Goal: Information Seeking & Learning: Check status

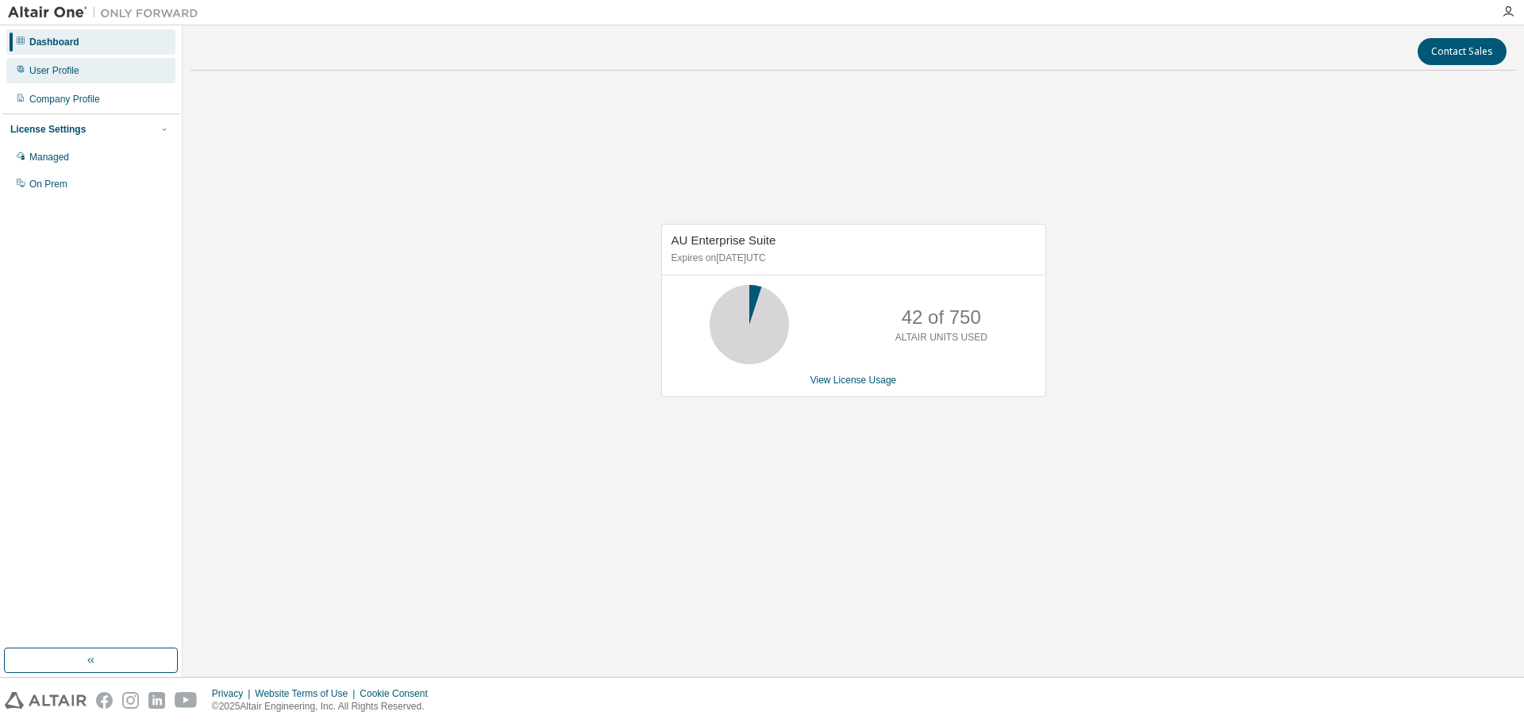
click at [66, 75] on div "User Profile" at bounding box center [54, 70] width 50 height 13
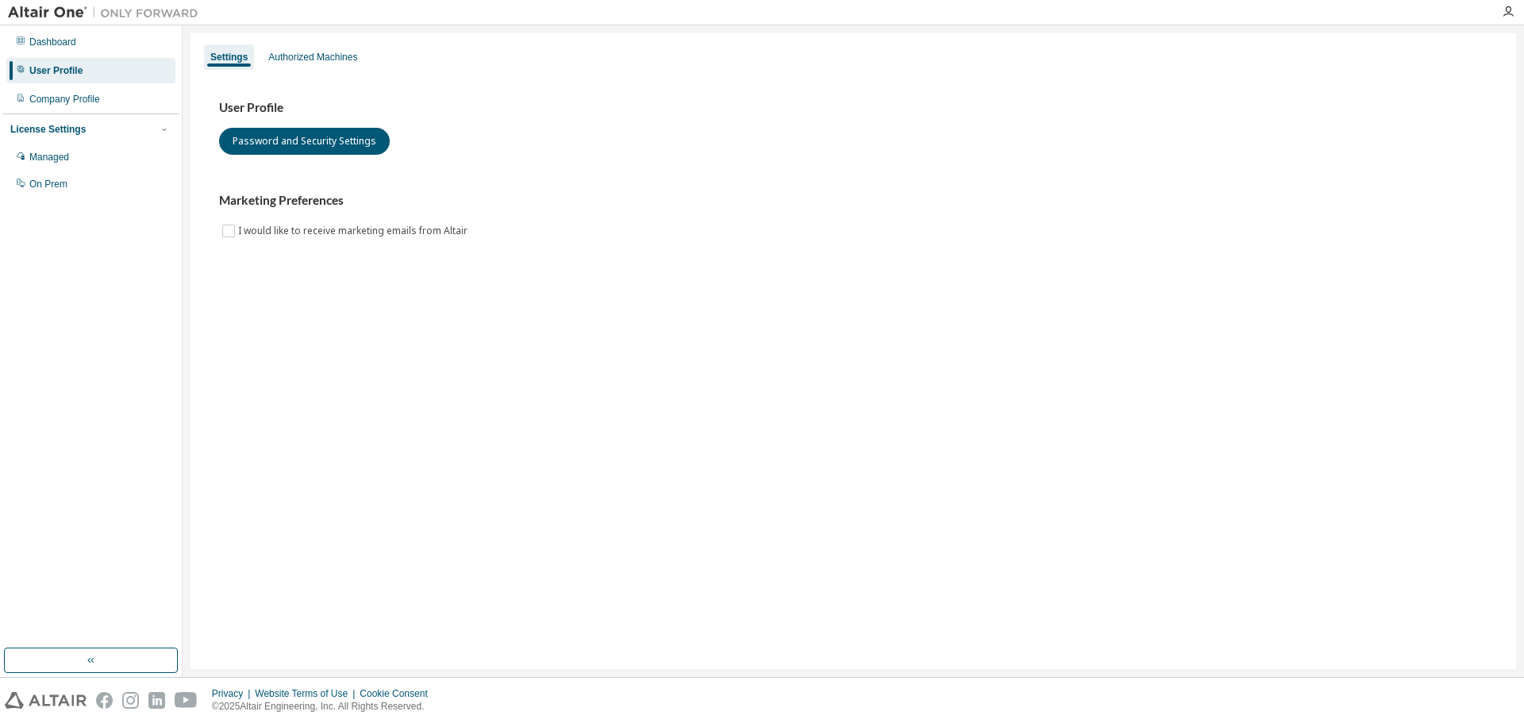
click at [598, 171] on div "User Profile Password and Security Settings Marketing Preferences I would like …" at bounding box center [853, 170] width 1268 height 140
click at [54, 37] on div "Dashboard" at bounding box center [52, 42] width 47 height 13
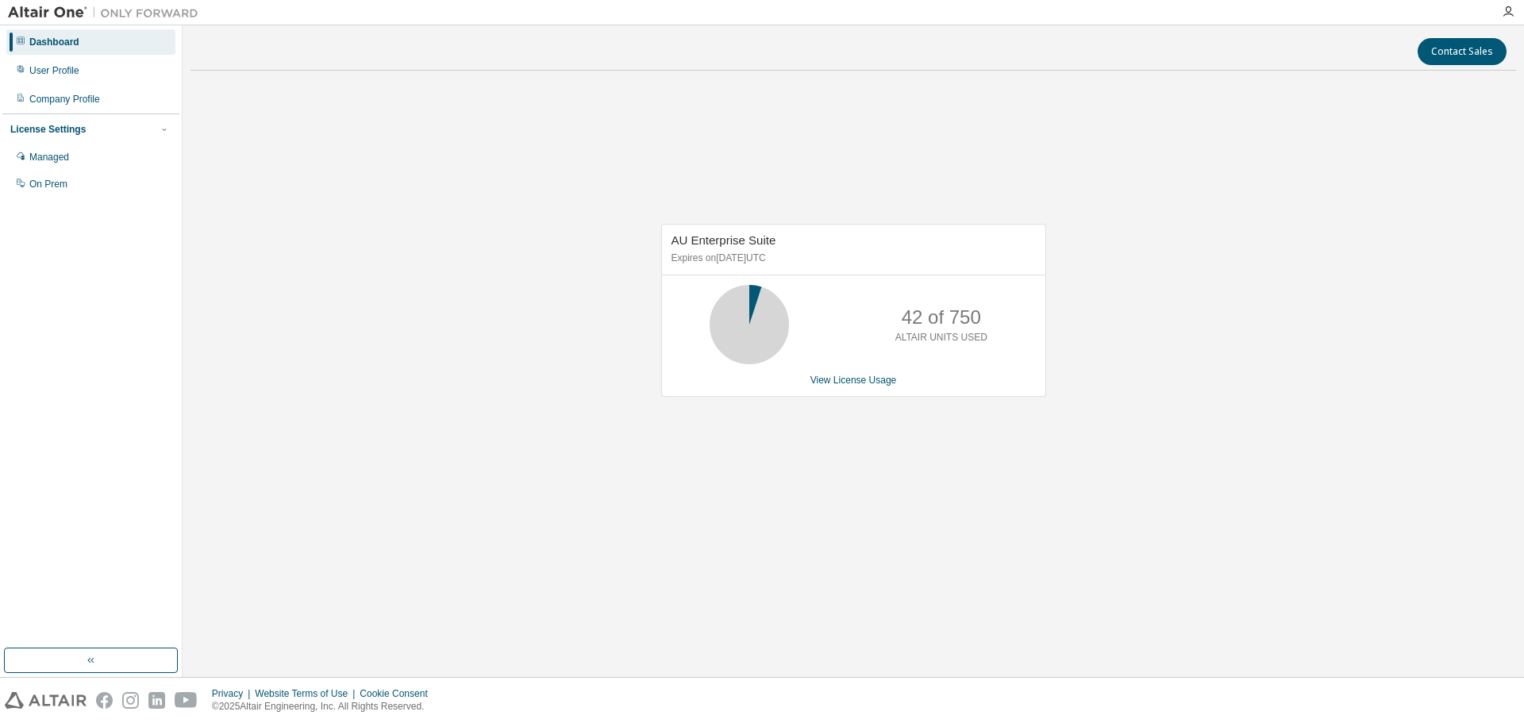
click at [48, 6] on img at bounding box center [107, 13] width 198 height 16
drag, startPoint x: 1510, startPoint y: 11, endPoint x: 1355, endPoint y: 12, distance: 155.5
click at [1510, 12] on icon "button" at bounding box center [1507, 12] width 13 height 13
drag, startPoint x: 897, startPoint y: 337, endPoint x: 986, endPoint y: 339, distance: 88.9
click at [986, 339] on div "42 of 750 ALTAIR UNITS USED" at bounding box center [941, 324] width 127 height 79
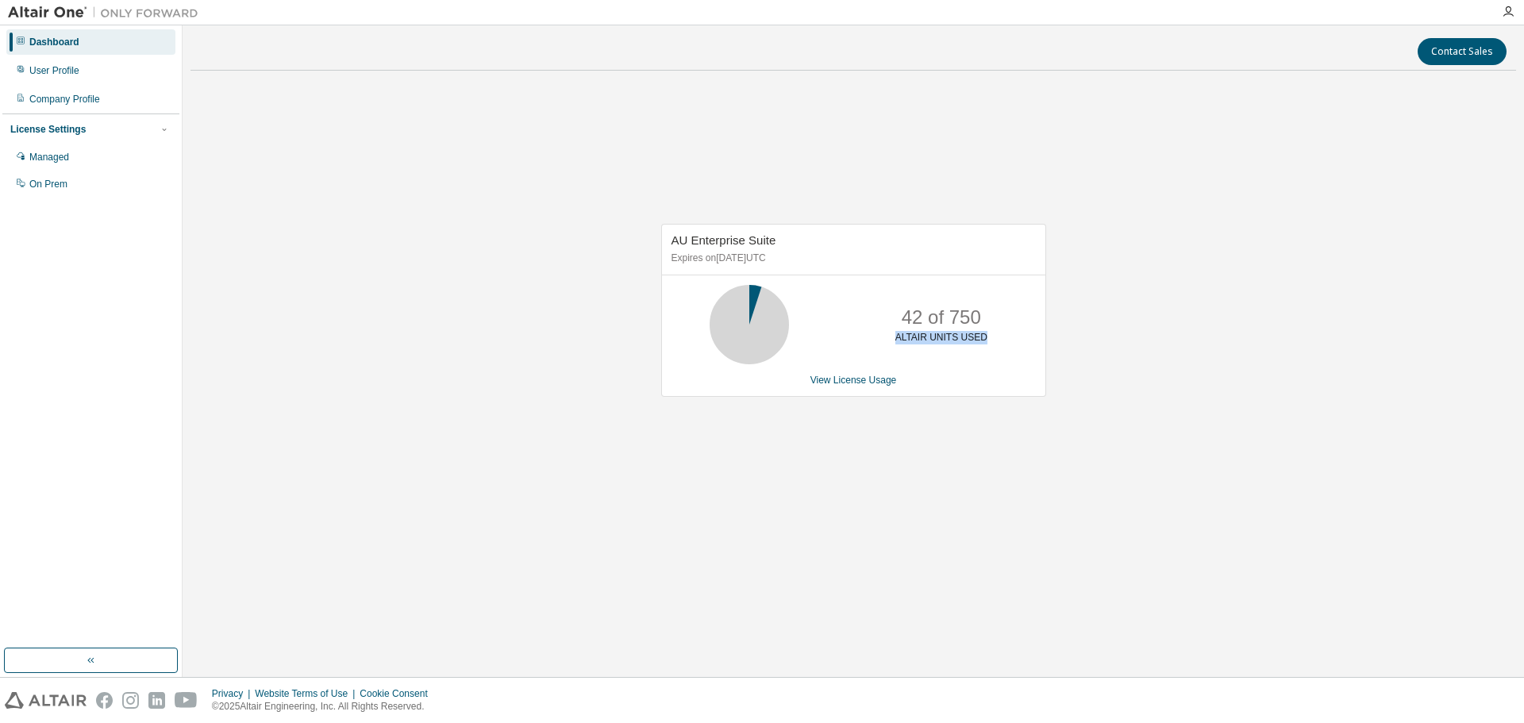
click at [965, 360] on div "42 of 750 ALTAIR UNITS USED" at bounding box center [941, 324] width 127 height 79
click at [884, 385] on link "View License Usage" at bounding box center [853, 380] width 86 height 11
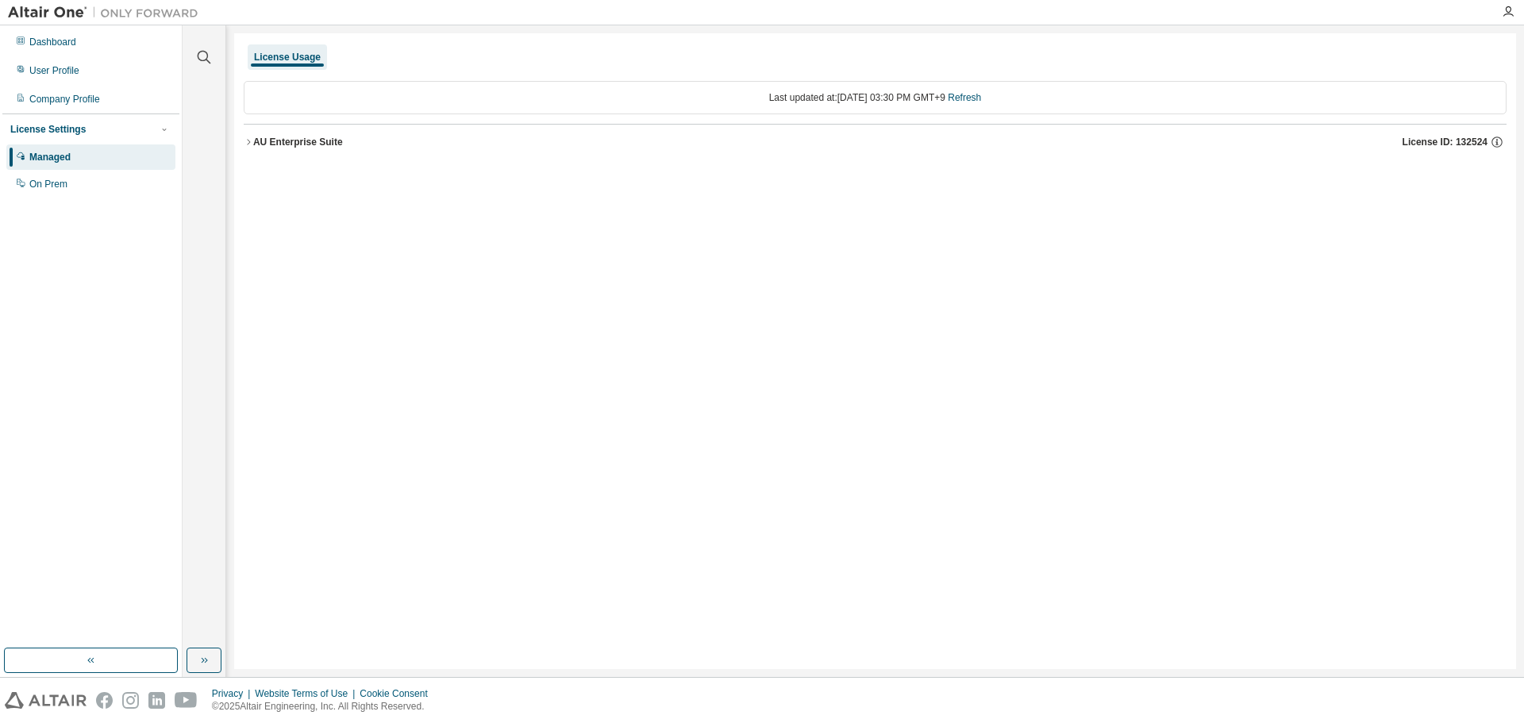
click at [246, 139] on icon "button" at bounding box center [249, 142] width 10 height 10
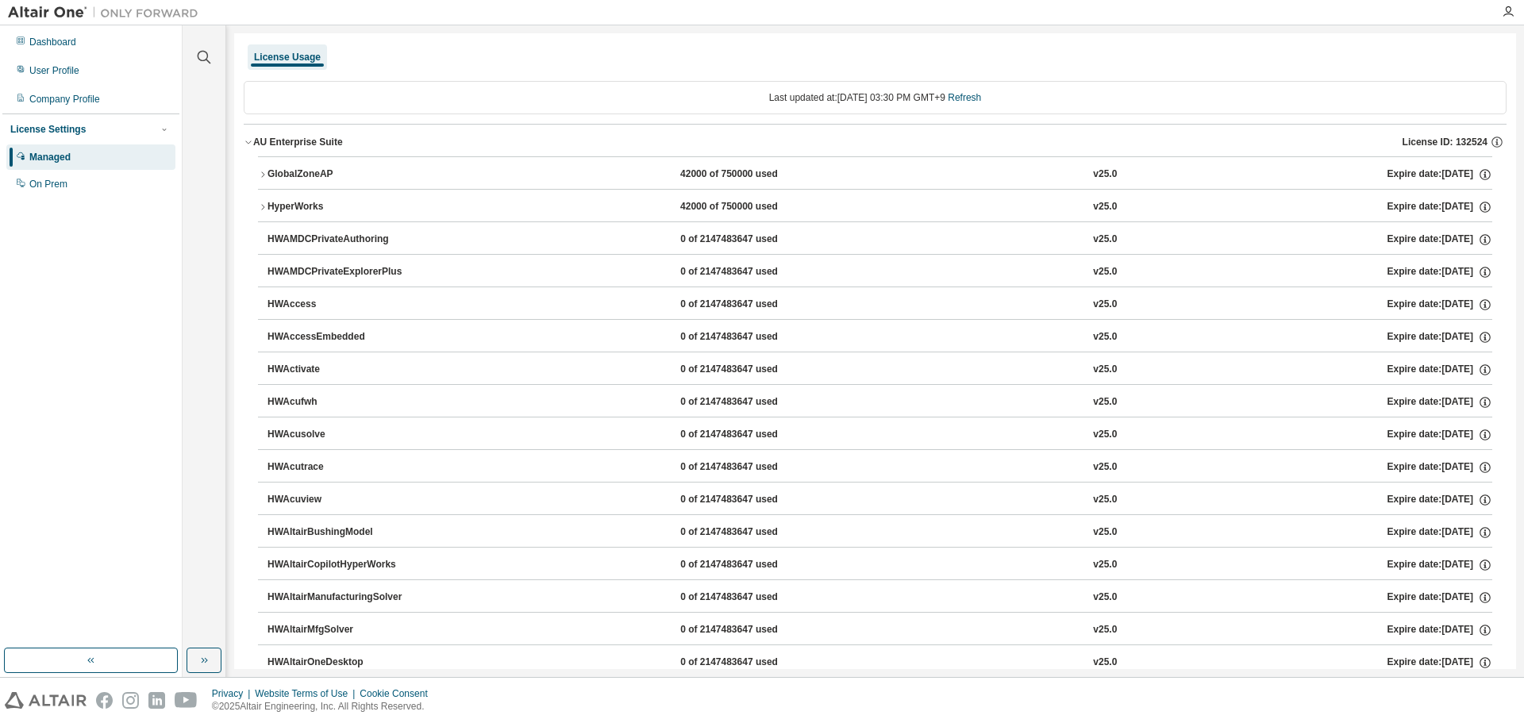
click at [254, 143] on div "AU Enterprise Suite" at bounding box center [298, 142] width 90 height 13
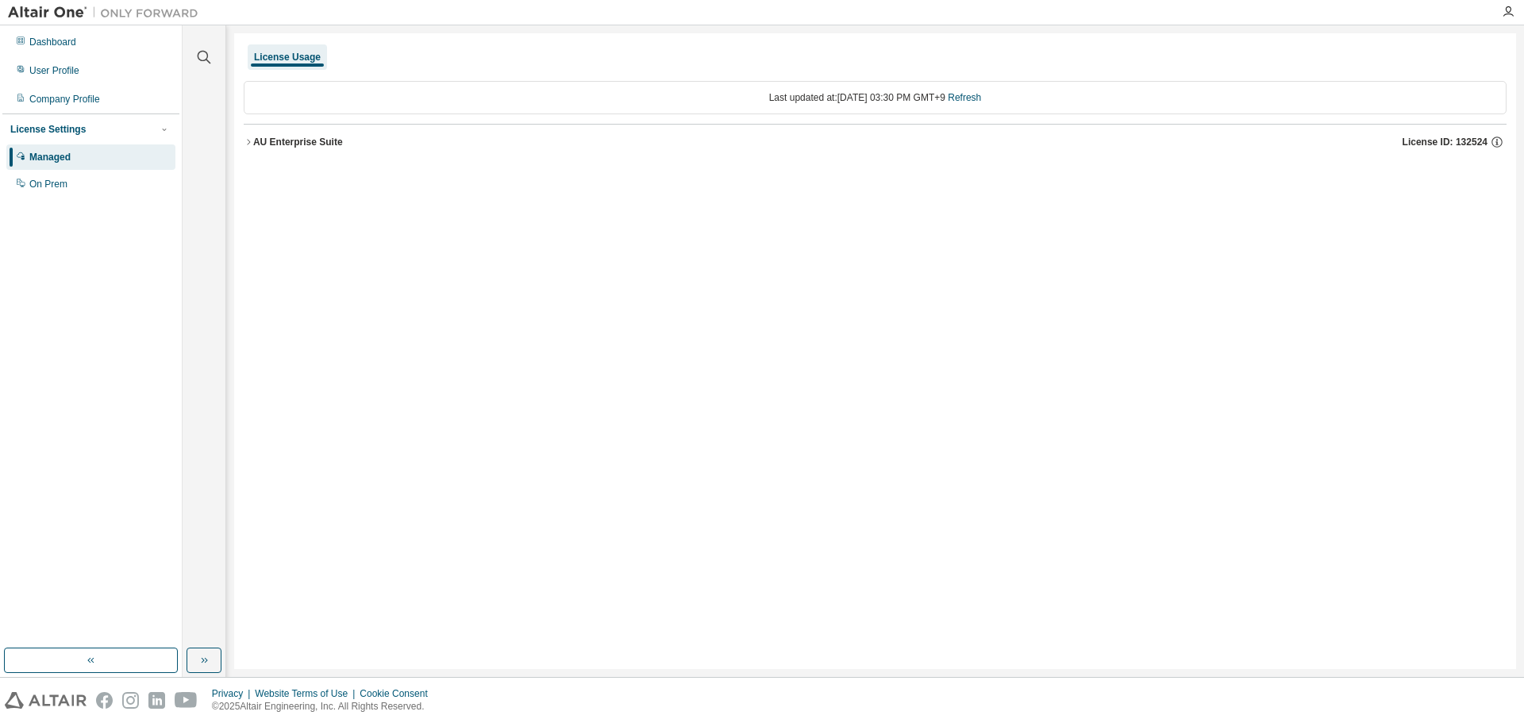
click at [830, 95] on div "Last updated at: Tue 2025-09-02 03:30 PM GMT+9 Refresh" at bounding box center [875, 97] width 1262 height 33
click at [790, 212] on div "License Usage Last updated at: Tue 2025-09-02 03:30 PM GMT+9 Refresh AU Enterpr…" at bounding box center [875, 351] width 1282 height 636
click at [115, 75] on div "User Profile" at bounding box center [90, 70] width 169 height 25
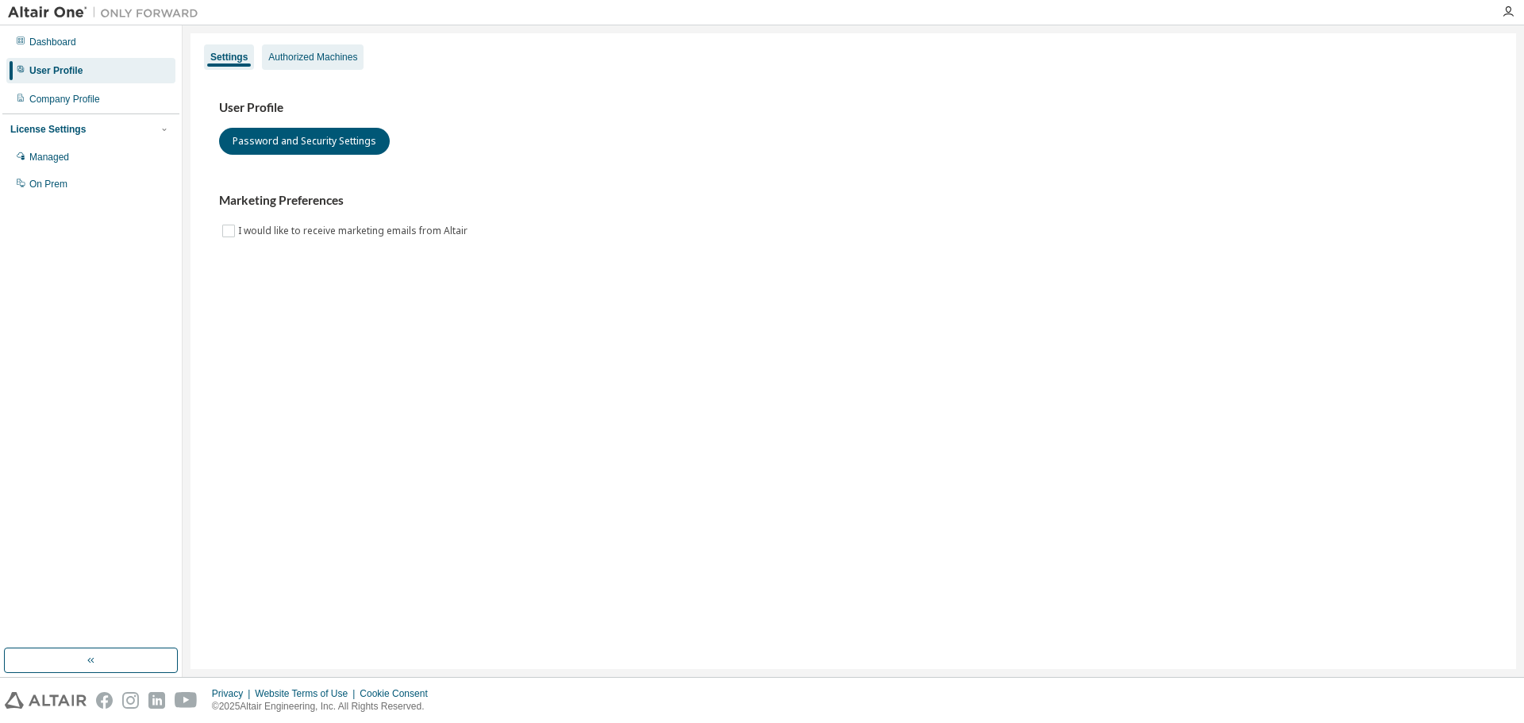
click at [292, 58] on div "Authorized Machines" at bounding box center [312, 57] width 89 height 13
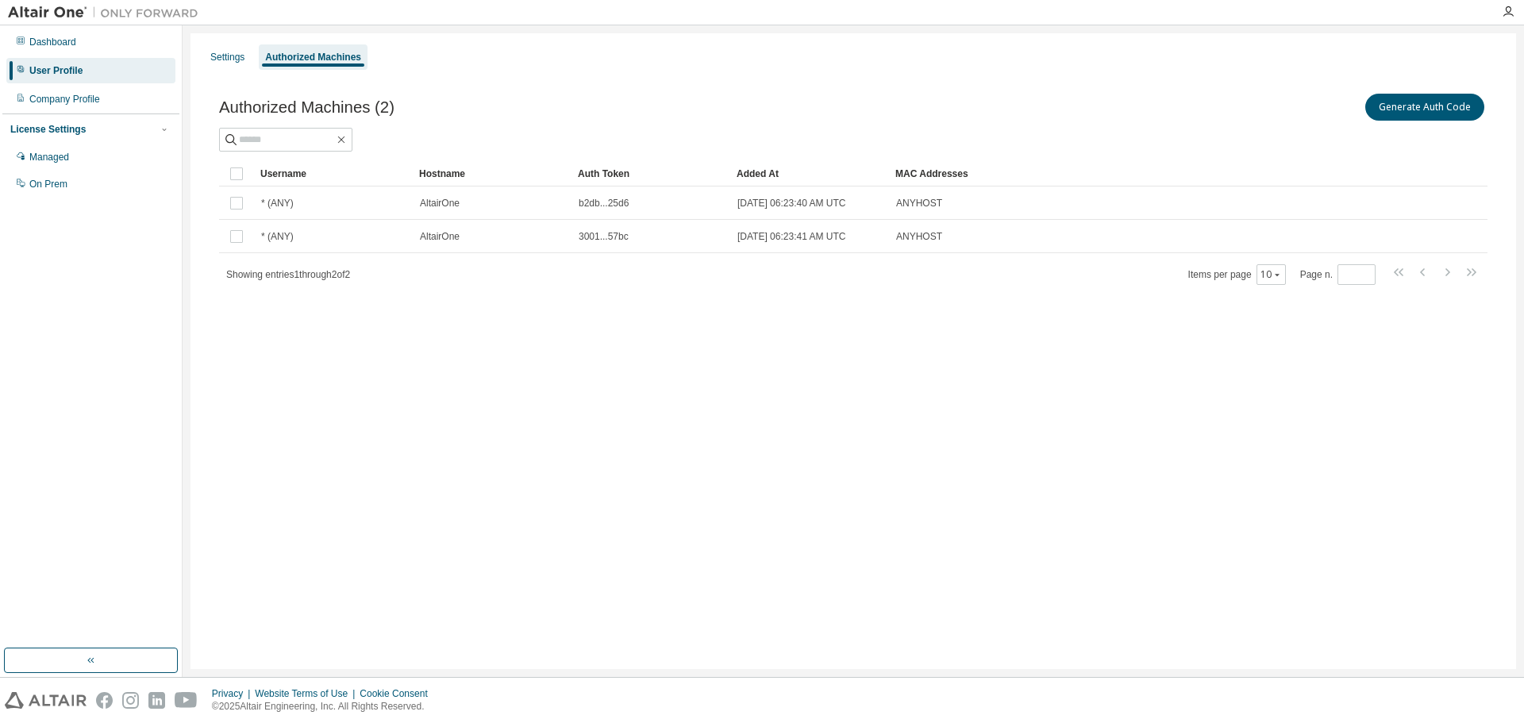
click at [22, 13] on img at bounding box center [107, 13] width 198 height 16
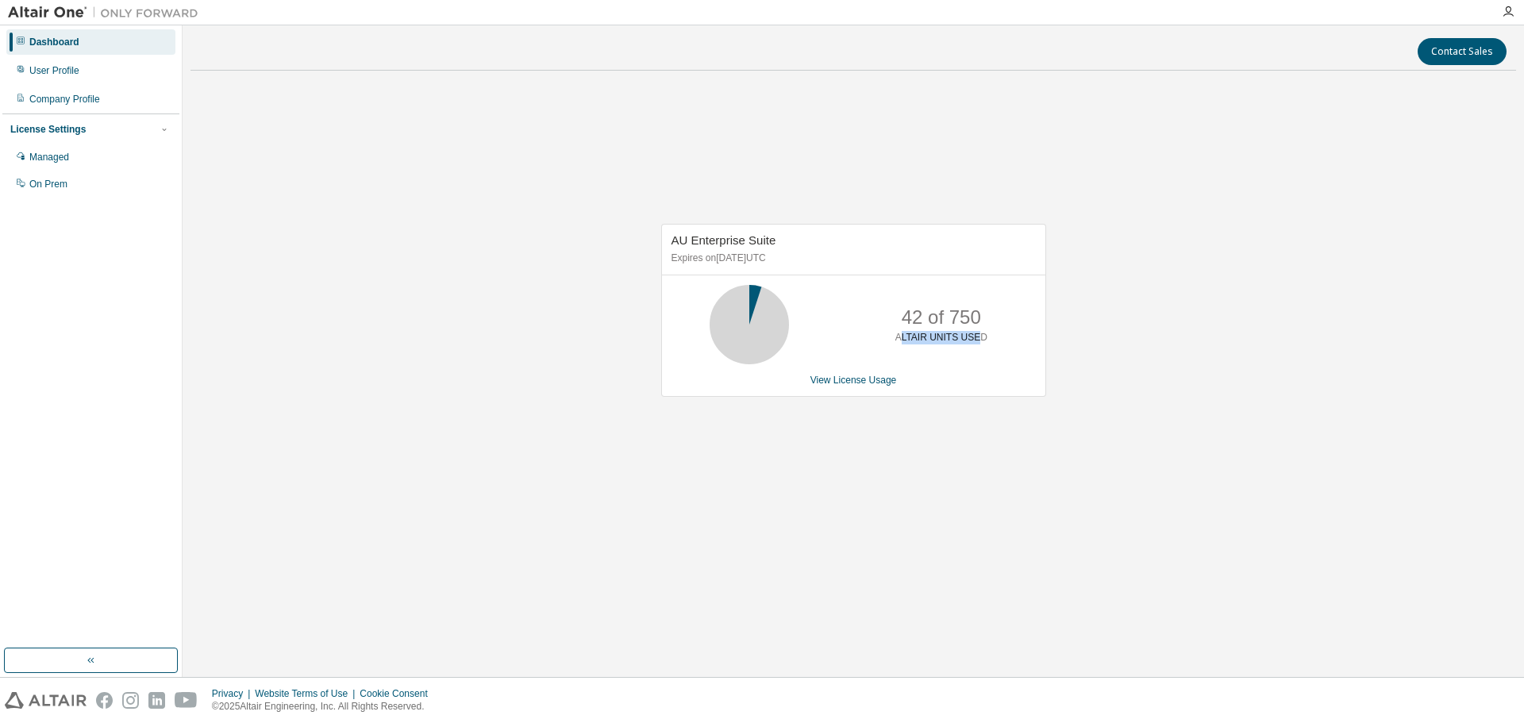
drag, startPoint x: 905, startPoint y: 342, endPoint x: 978, endPoint y: 336, distance: 74.0
click at [978, 336] on p "ALTAIR UNITS USED" at bounding box center [941, 337] width 92 height 13
drag, startPoint x: 978, startPoint y: 336, endPoint x: 983, endPoint y: 324, distance: 13.6
click at [978, 336] on p "ALTAIR UNITS USED" at bounding box center [941, 337] width 92 height 13
click at [852, 398] on div "AU Enterprise Suite Expires on [DATE] UTC 42 of 750 ALTAIR UNITS USED View Lice…" at bounding box center [845, 319] width 401 height 190
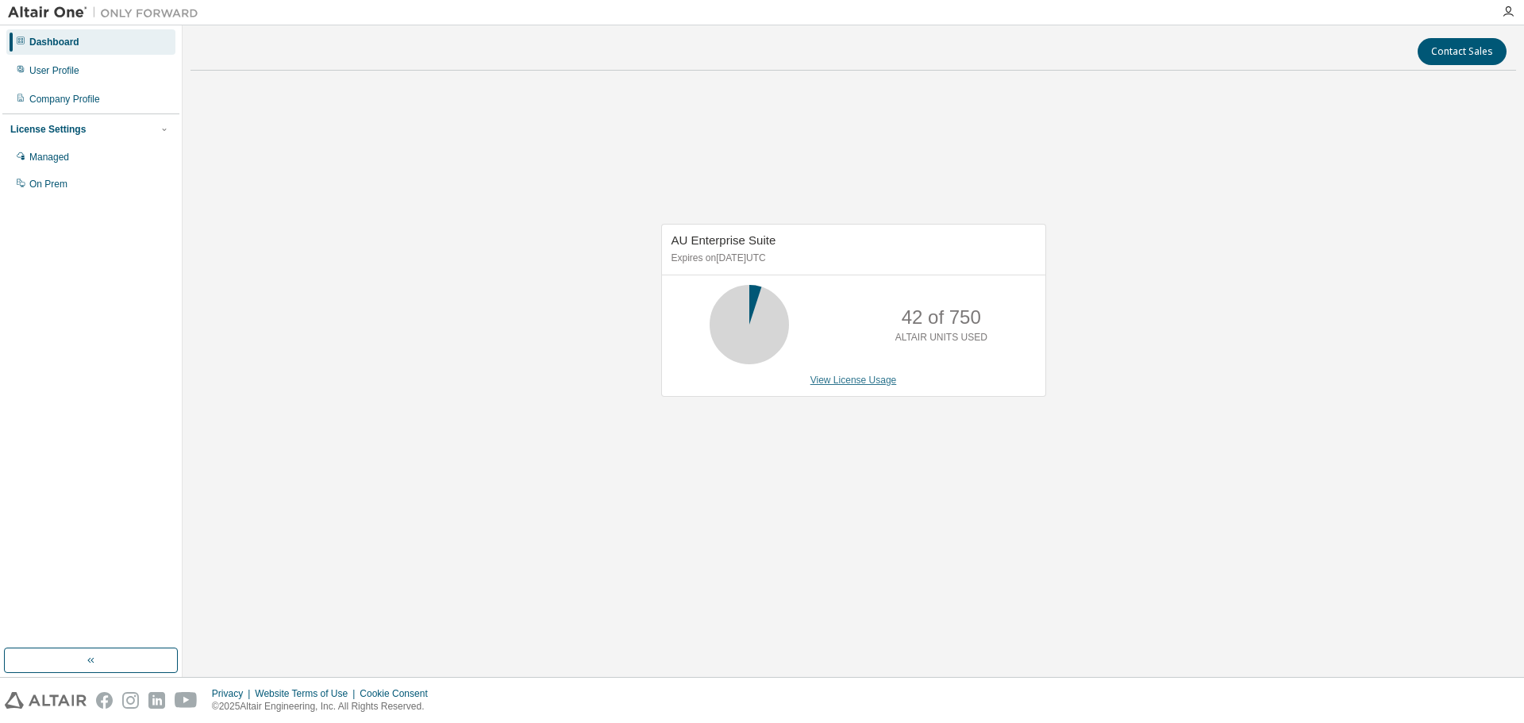
click at [860, 384] on link "View License Usage" at bounding box center [853, 380] width 86 height 11
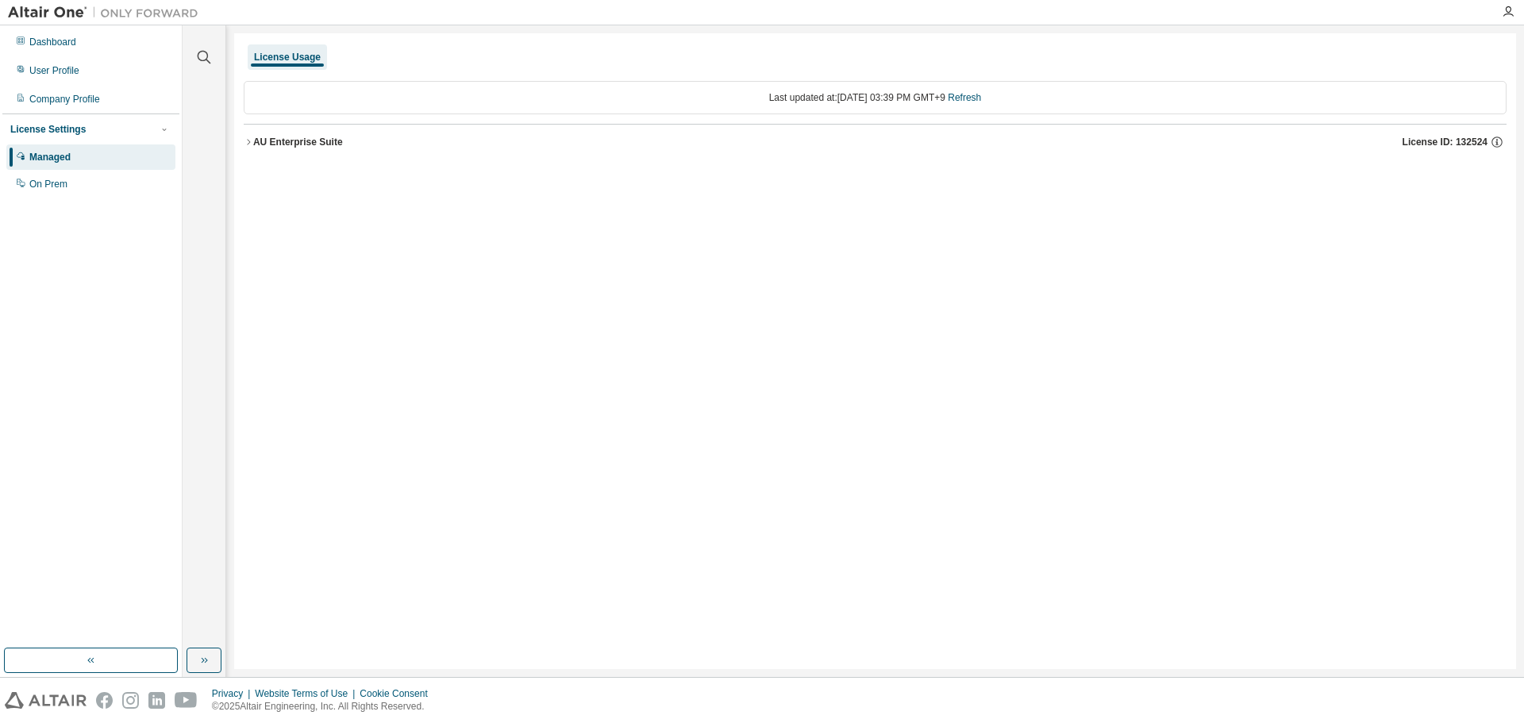
click at [276, 147] on div "AU Enterprise Suite" at bounding box center [298, 142] width 90 height 13
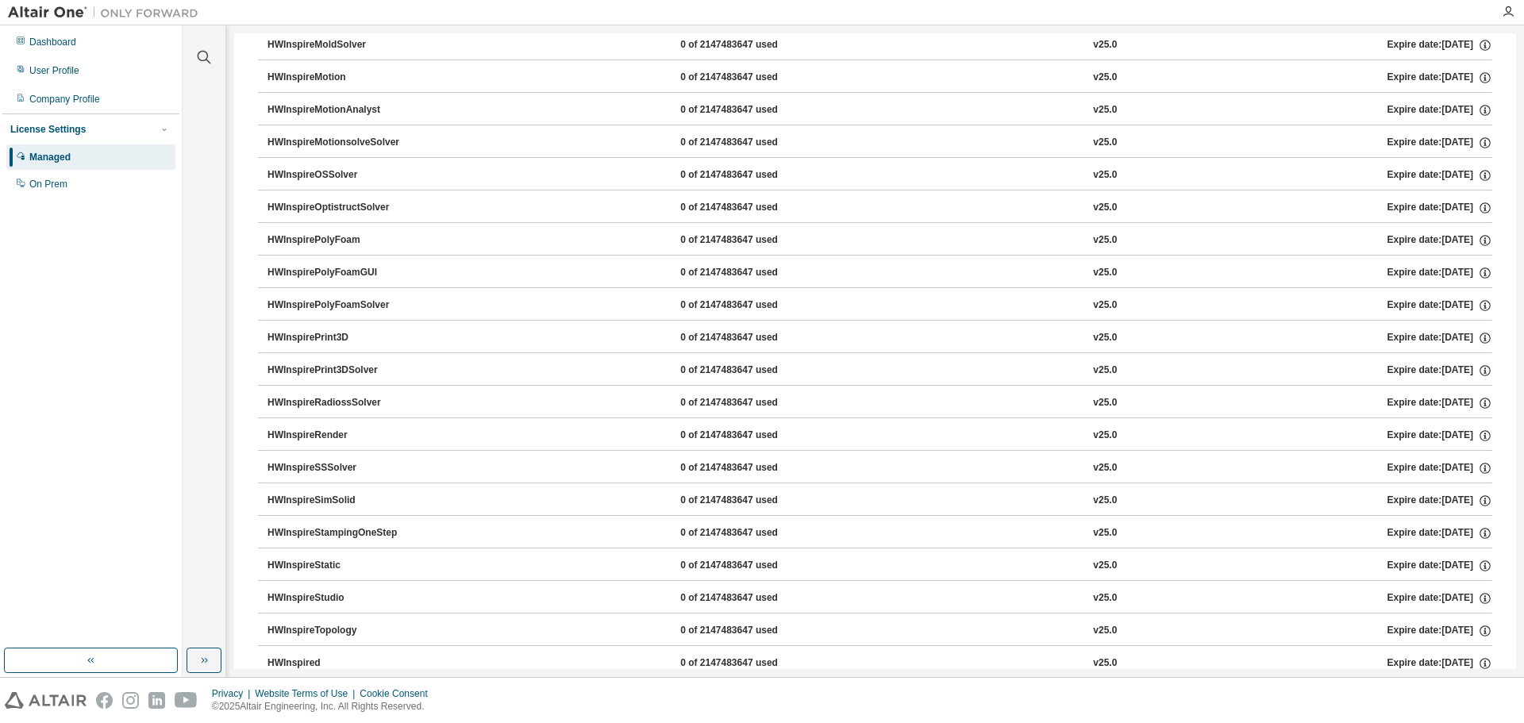
scroll to position [4920, 0]
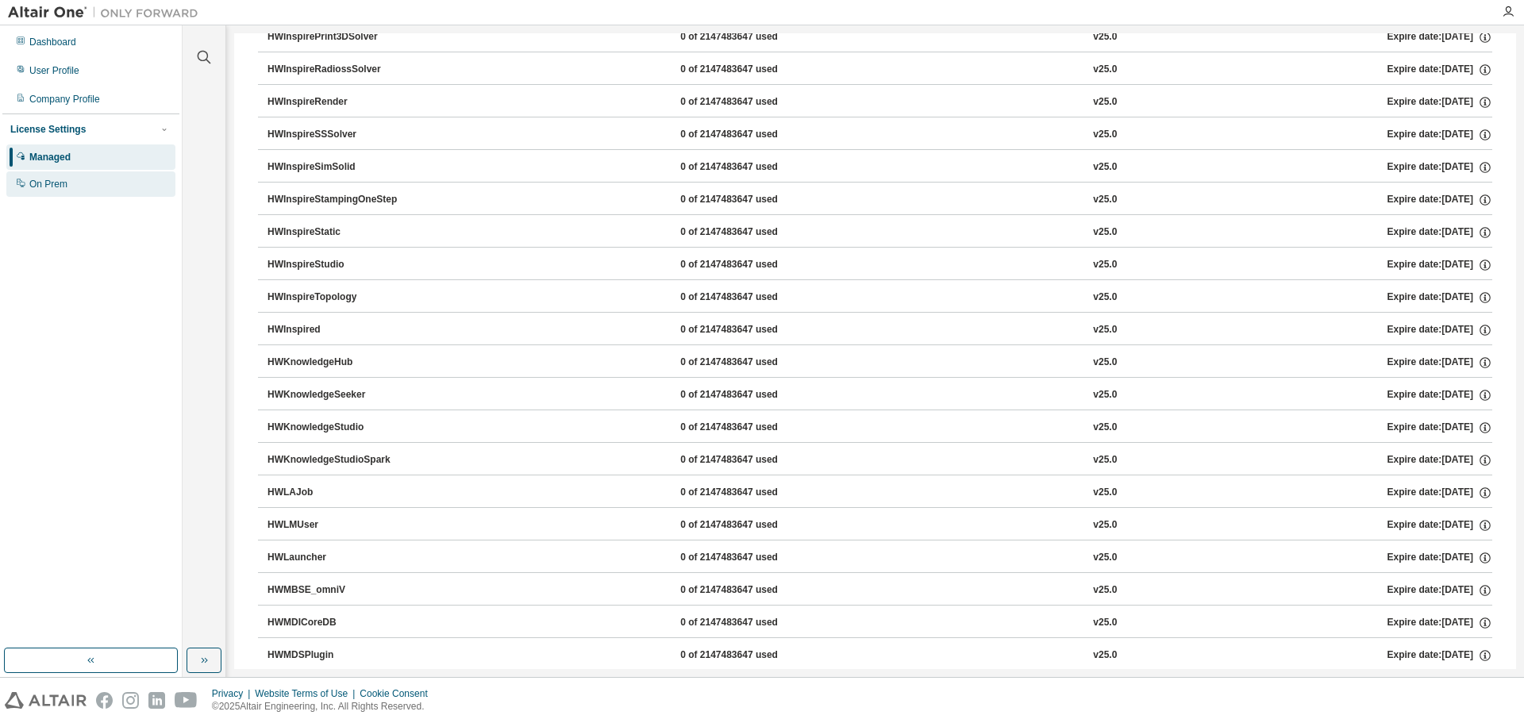
click at [45, 183] on div "On Prem" at bounding box center [48, 184] width 38 height 13
